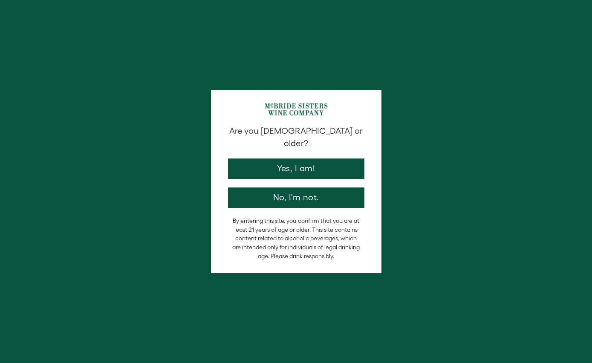
click at [328, 159] on button "Yes, I am!" at bounding box center [296, 169] width 136 height 20
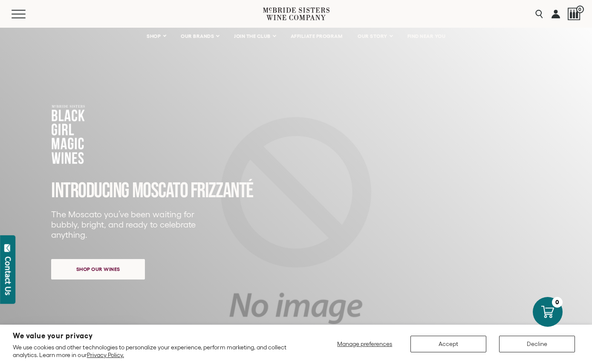
click at [162, 36] on link "SHOP" at bounding box center [156, 36] width 30 height 17
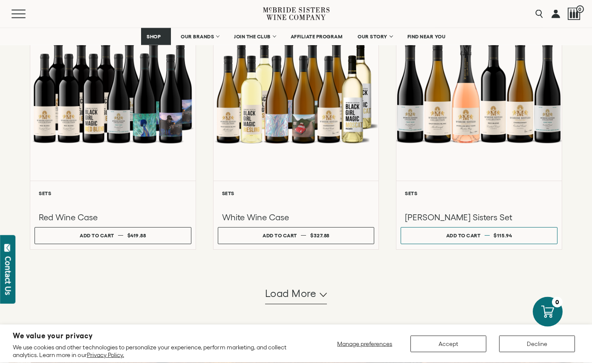
scroll to position [702, 0]
click at [154, 35] on span "SHOP" at bounding box center [154, 37] width 15 height 6
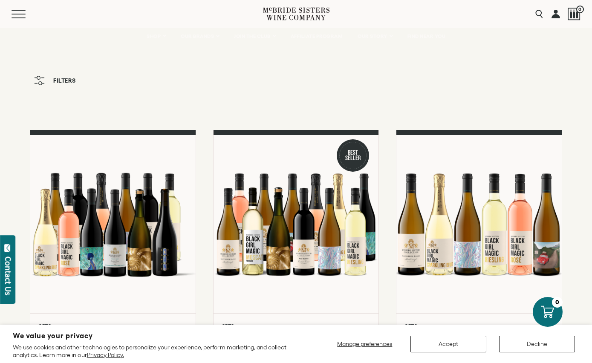
scroll to position [19, 0]
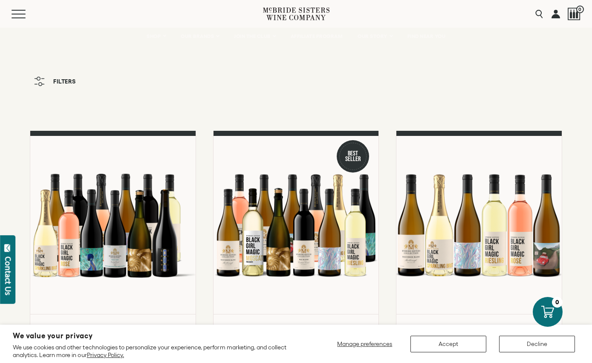
click at [47, 79] on button "Filters" at bounding box center [55, 82] width 50 height 18
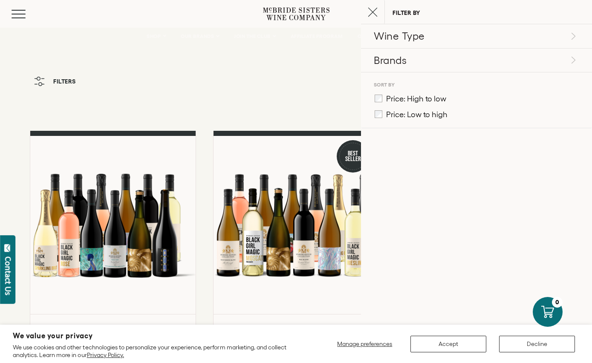
click at [264, 79] on div "Filters" at bounding box center [296, 86] width 592 height 26
click at [375, 12] on icon "Close cart" at bounding box center [373, 12] width 10 height 10
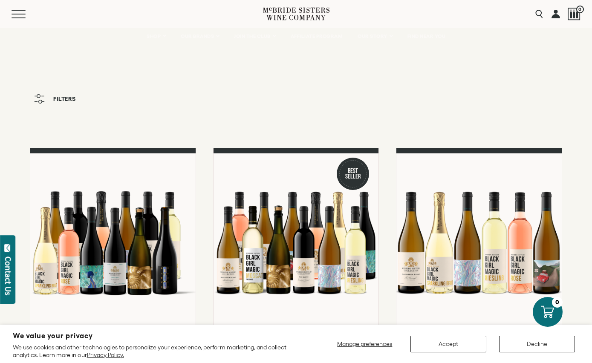
scroll to position [0, 0]
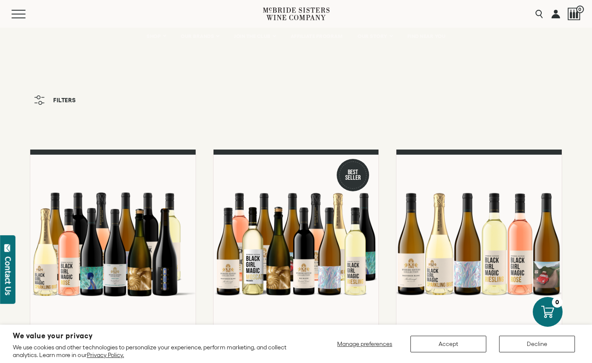
click at [24, 10] on span "Mobile Menu Trigger" at bounding box center [19, 10] width 14 height 1
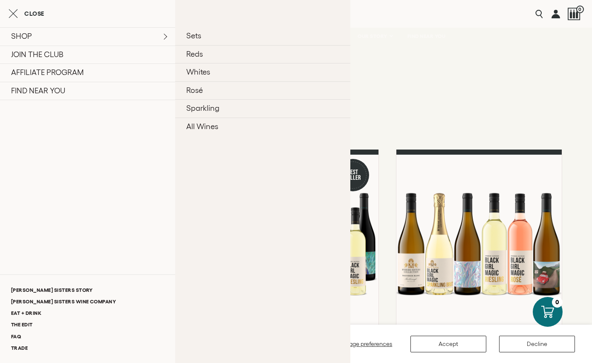
click at [209, 33] on link "Sets" at bounding box center [262, 36] width 175 height 18
